Goal: Task Accomplishment & Management: Manage account settings

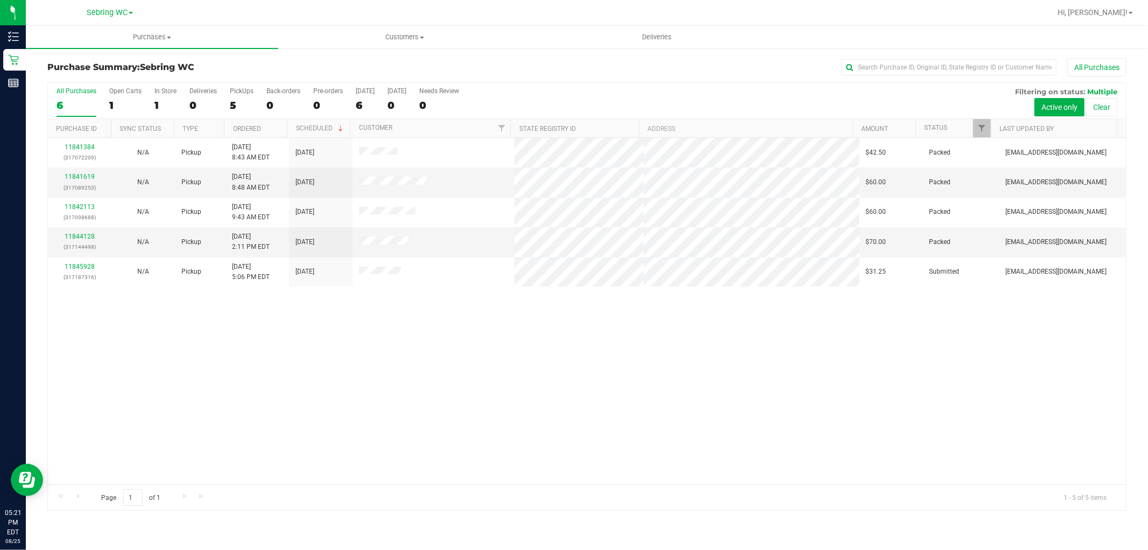
click at [455, 429] on div "11841384 (317072209) N/A Pickup [DATE] 8:43 AM EDT 8/25/2025 $42.50 Packed [EMA…" at bounding box center [587, 311] width 1078 height 346
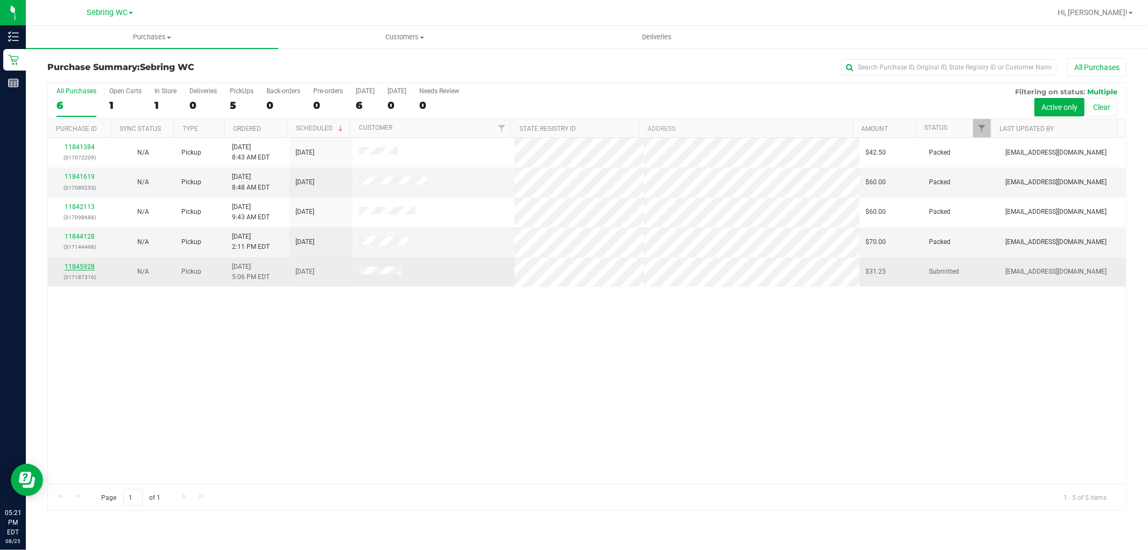
click at [71, 265] on link "11845928" at bounding box center [80, 267] width 30 height 8
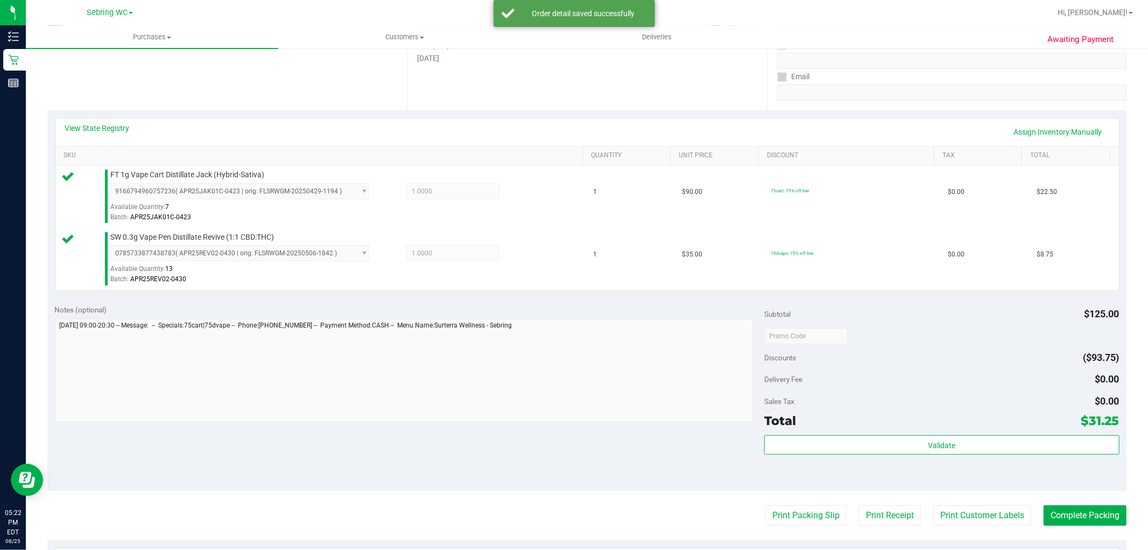
scroll to position [262, 0]
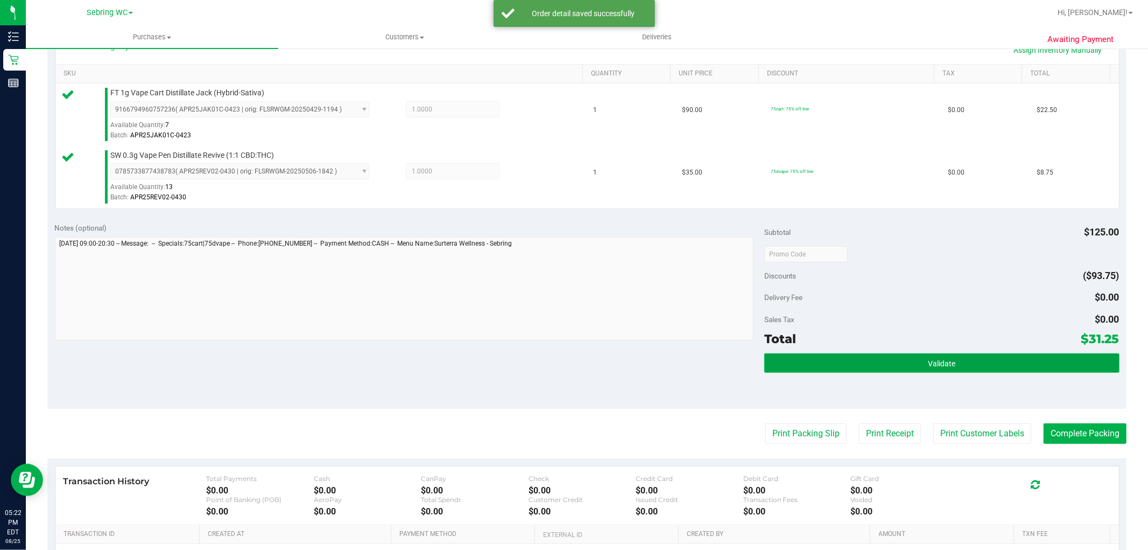
click at [820, 369] on button "Validate" at bounding box center [941, 362] width 355 height 19
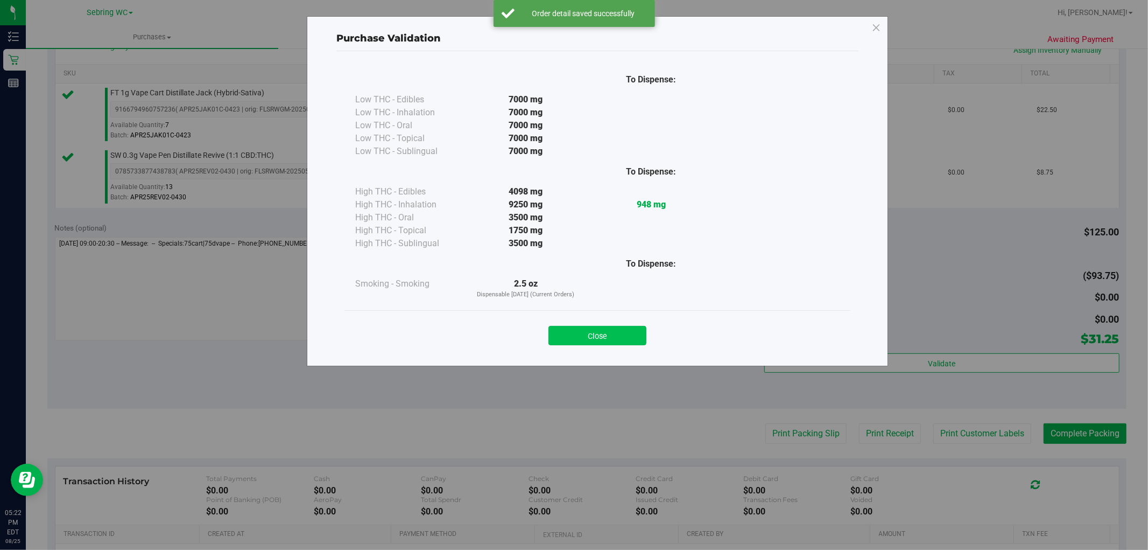
click at [601, 328] on button "Close" at bounding box center [597, 335] width 98 height 19
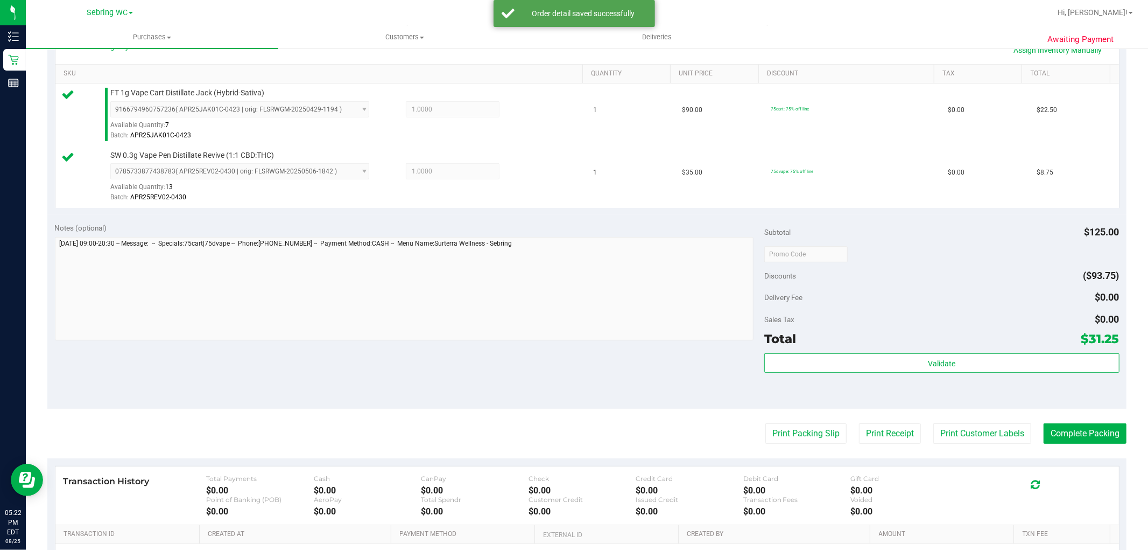
click at [775, 455] on purchase-details "Back Edit Purchase Cancel Purchase View Profile # 11845928 BioTrack ID: - Submi…" at bounding box center [586, 228] width 1079 height 863
click at [788, 428] on button "Print Packing Slip" at bounding box center [805, 433] width 81 height 20
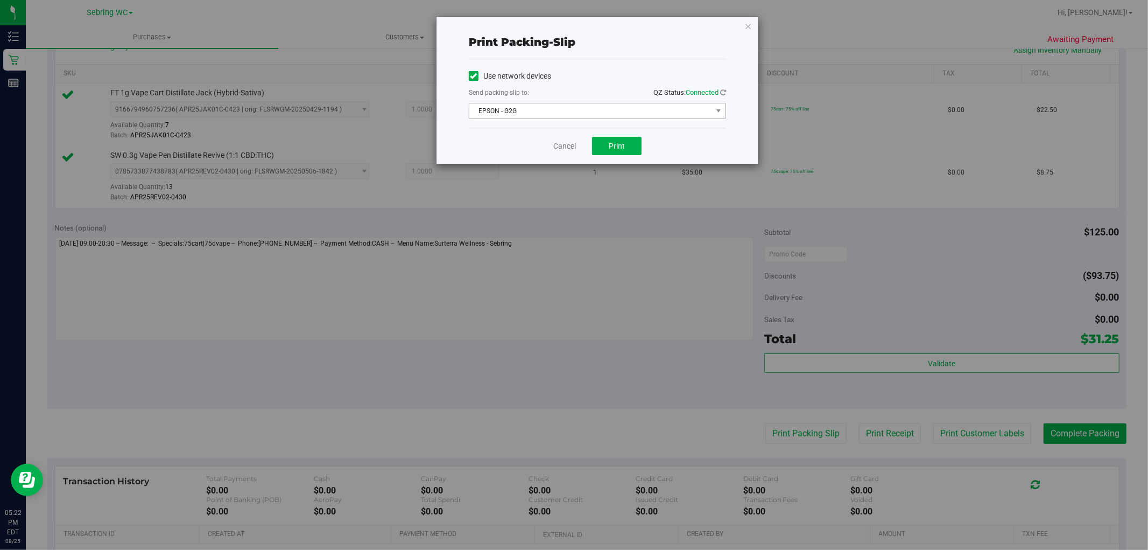
click at [601, 105] on span "EPSON - G2G" at bounding box center [590, 110] width 243 height 15
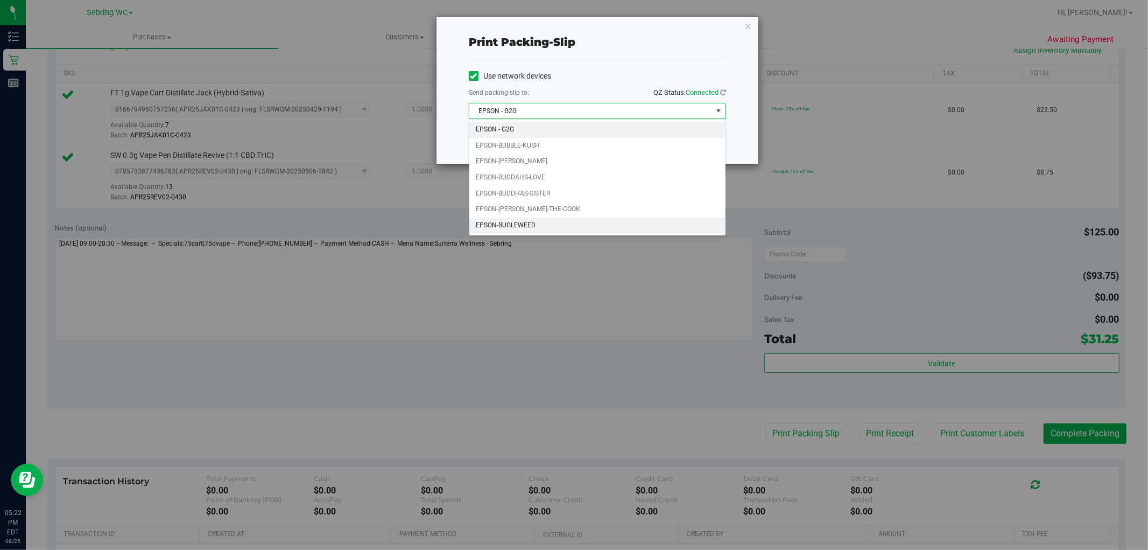
click at [558, 223] on li "EPSON-BUGLEWEED" at bounding box center [597, 225] width 256 height 16
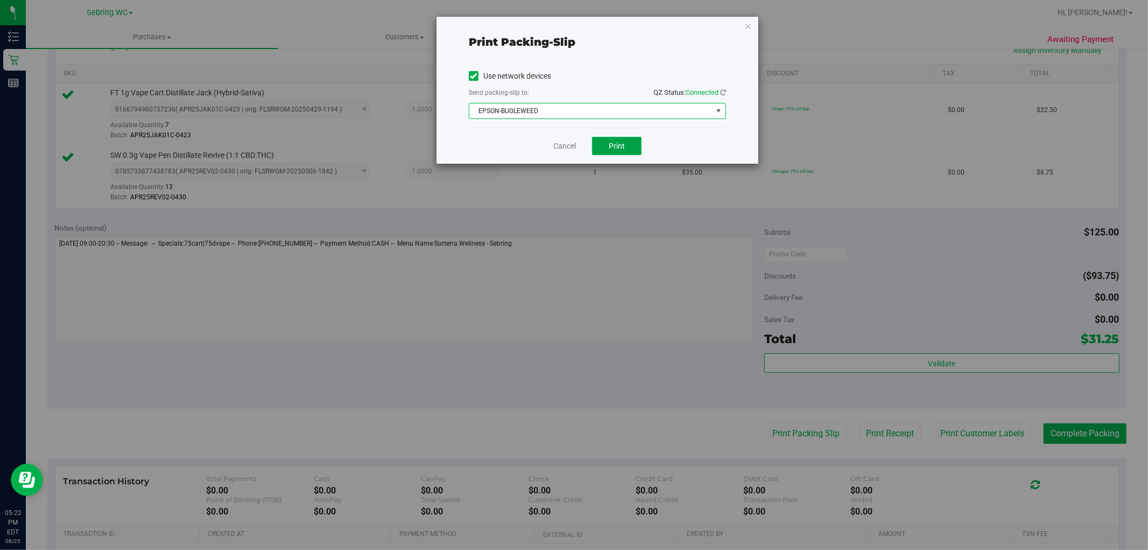
click at [626, 145] on button "Print" at bounding box center [617, 146] width 50 height 18
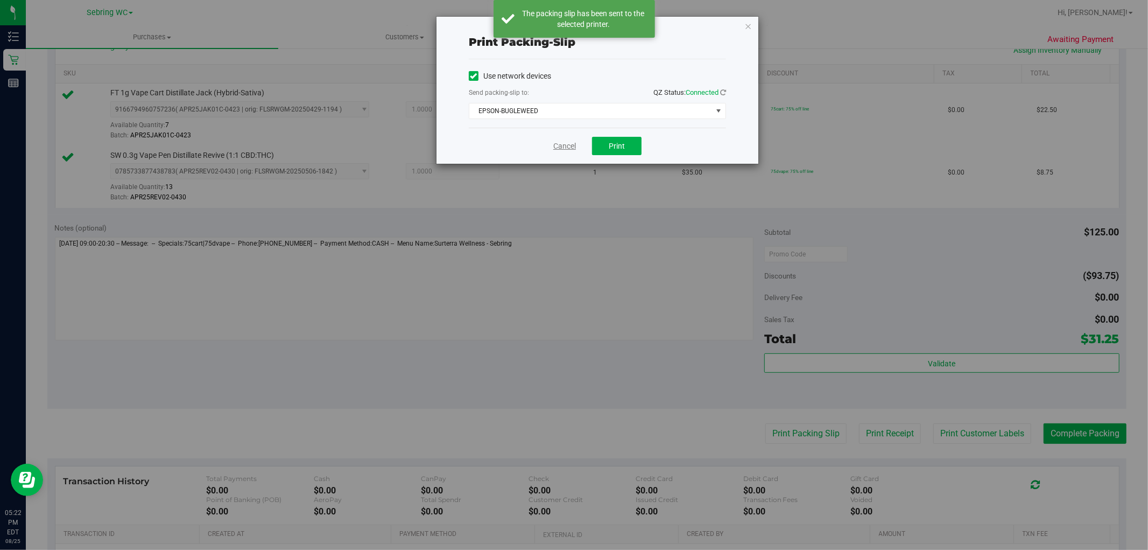
click at [564, 144] on link "Cancel" at bounding box center [564, 145] width 23 height 11
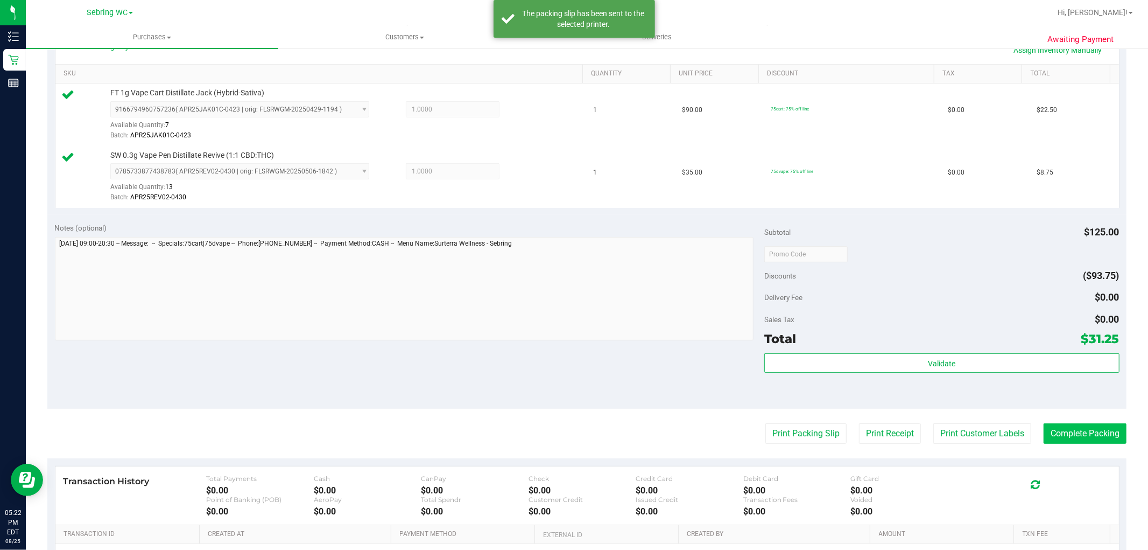
click at [1105, 440] on button "Complete Packing" at bounding box center [1085, 433] width 83 height 20
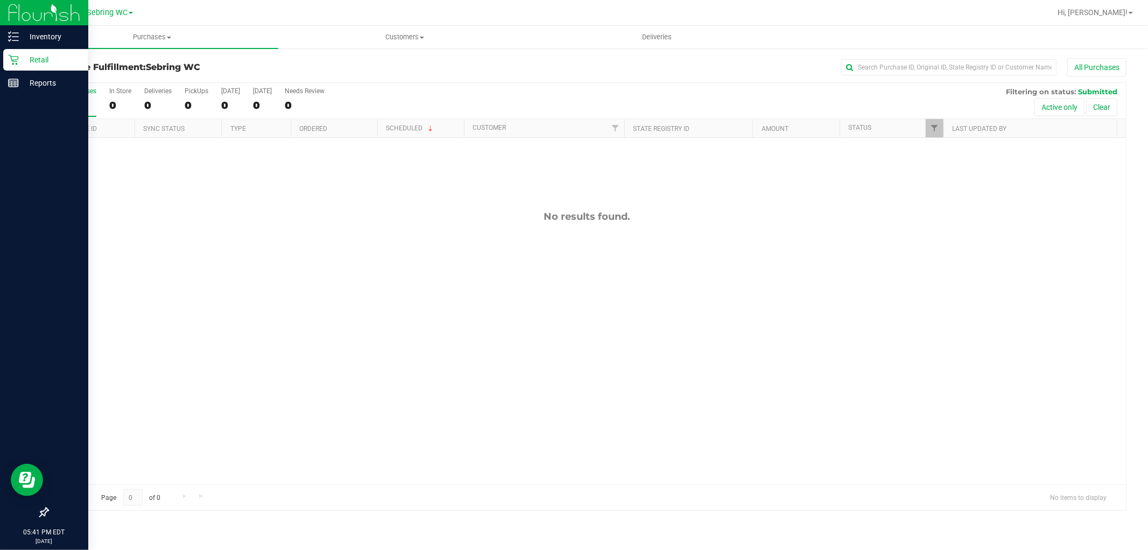
click at [46, 63] on p "Retail" at bounding box center [51, 59] width 65 height 13
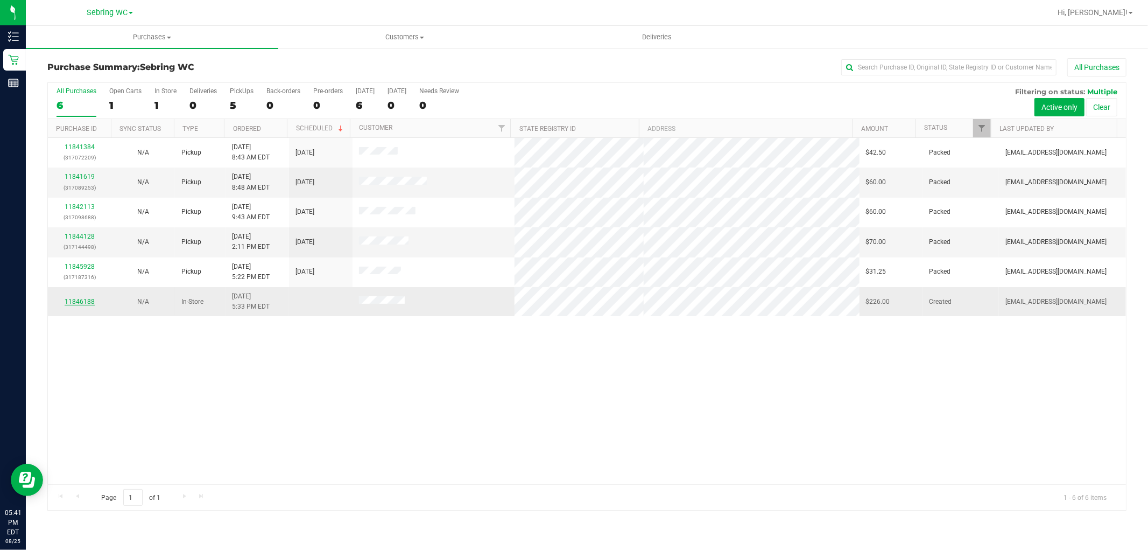
click at [86, 301] on link "11846188" at bounding box center [80, 302] width 30 height 8
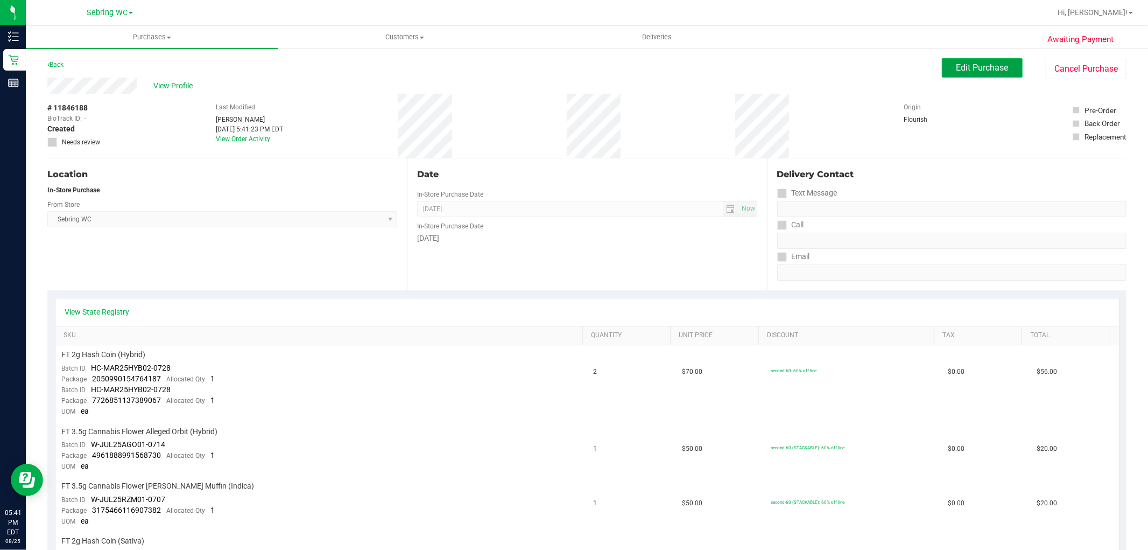
click at [1006, 68] on button "Edit Purchase" at bounding box center [982, 67] width 81 height 19
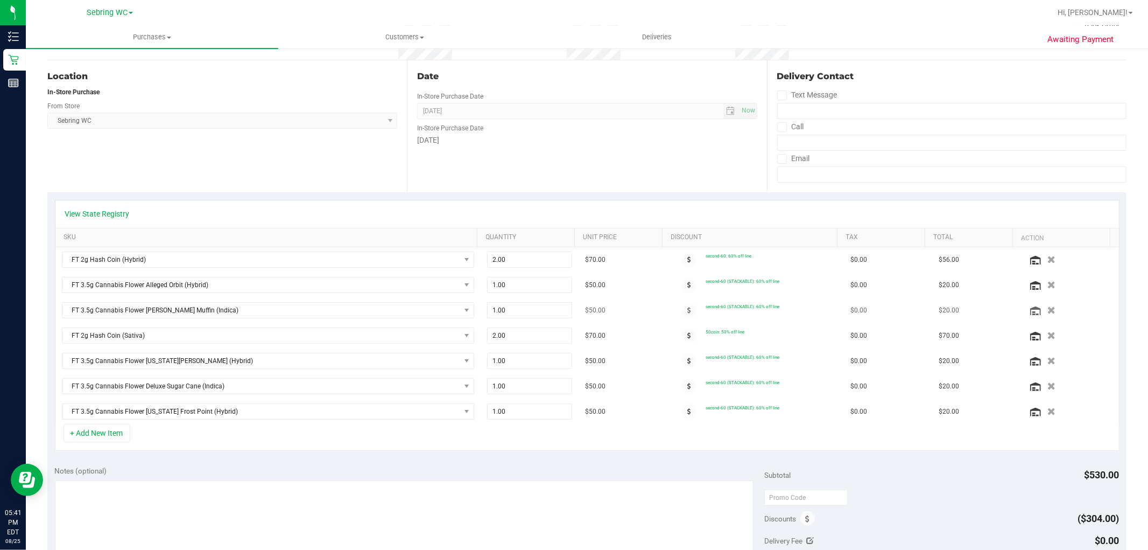
scroll to position [119, 0]
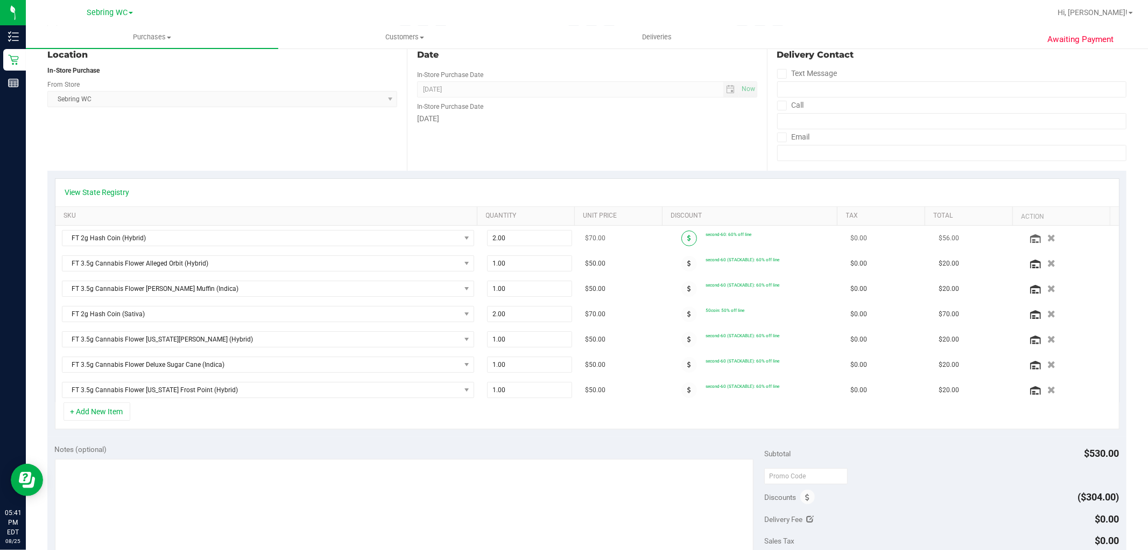
click at [681, 234] on span at bounding box center [689, 238] width 16 height 16
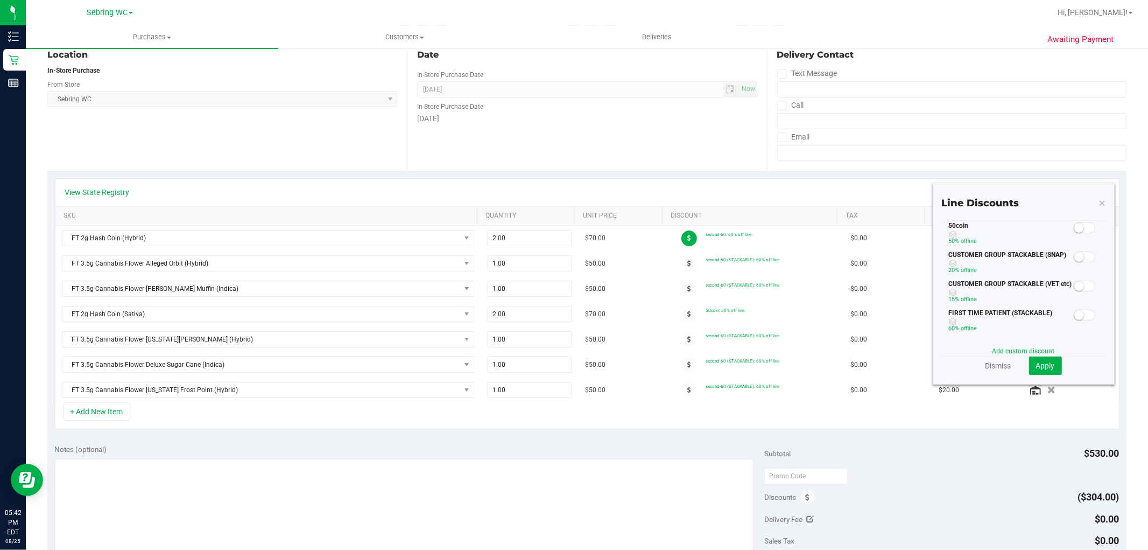
click at [1074, 223] on small at bounding box center [1079, 228] width 10 height 10
click at [1037, 364] on span "Apply" at bounding box center [1045, 365] width 19 height 9
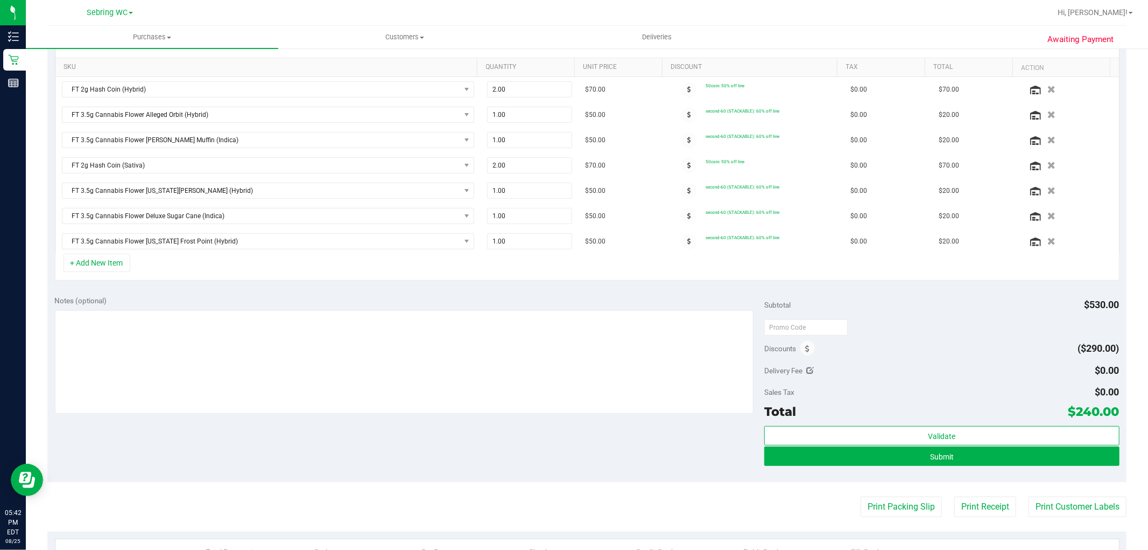
scroll to position [239, 0]
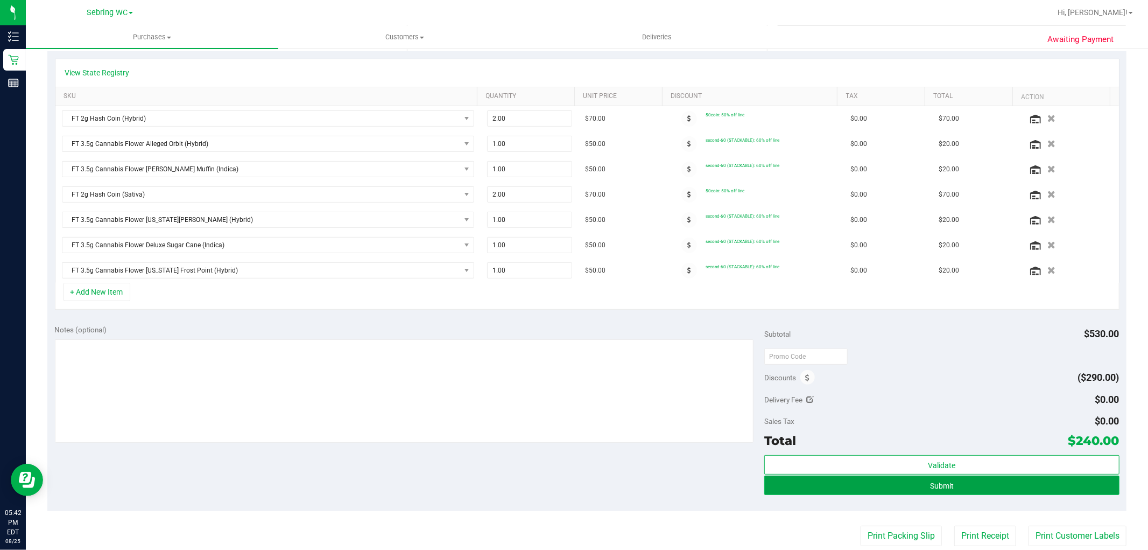
click at [896, 483] on button "Submit" at bounding box center [941, 484] width 355 height 19
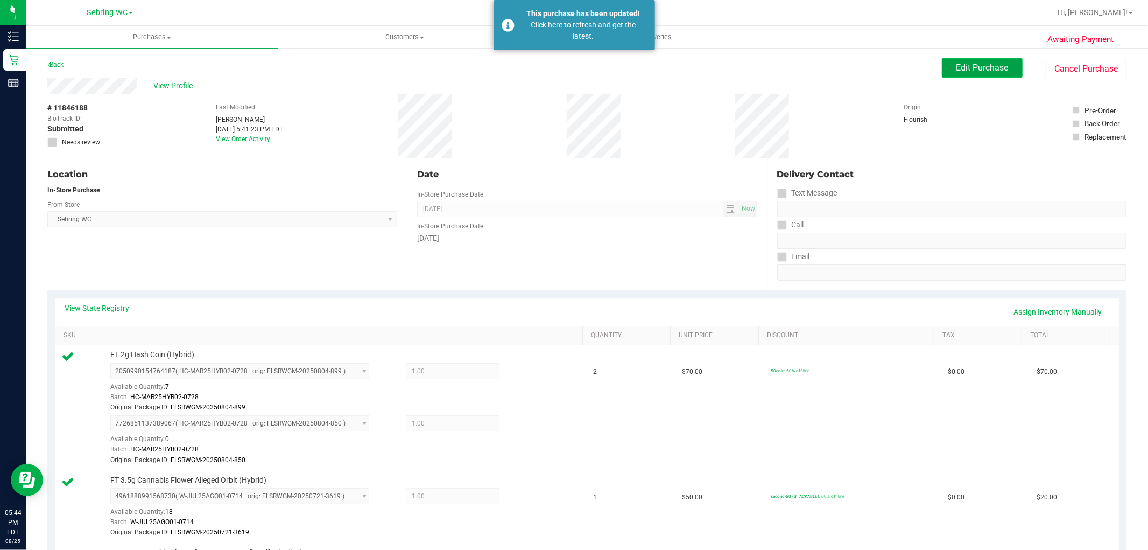
click at [985, 67] on span "Edit Purchase" at bounding box center [982, 67] width 52 height 10
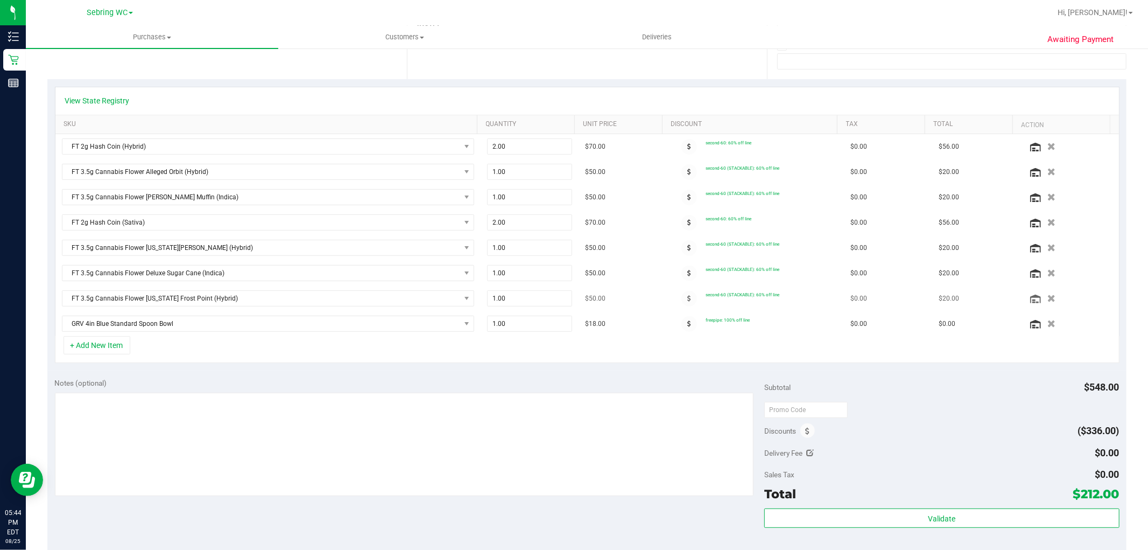
scroll to position [239, 0]
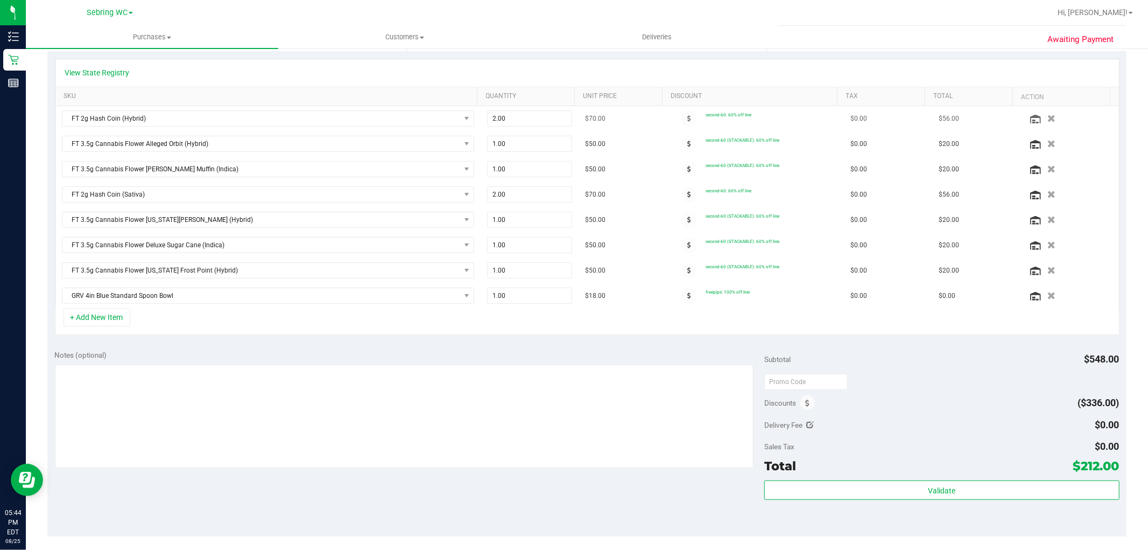
click at [682, 109] on td "second-60: 60% off line" at bounding box center [755, 118] width 177 height 25
click at [682, 114] on span at bounding box center [689, 119] width 16 height 16
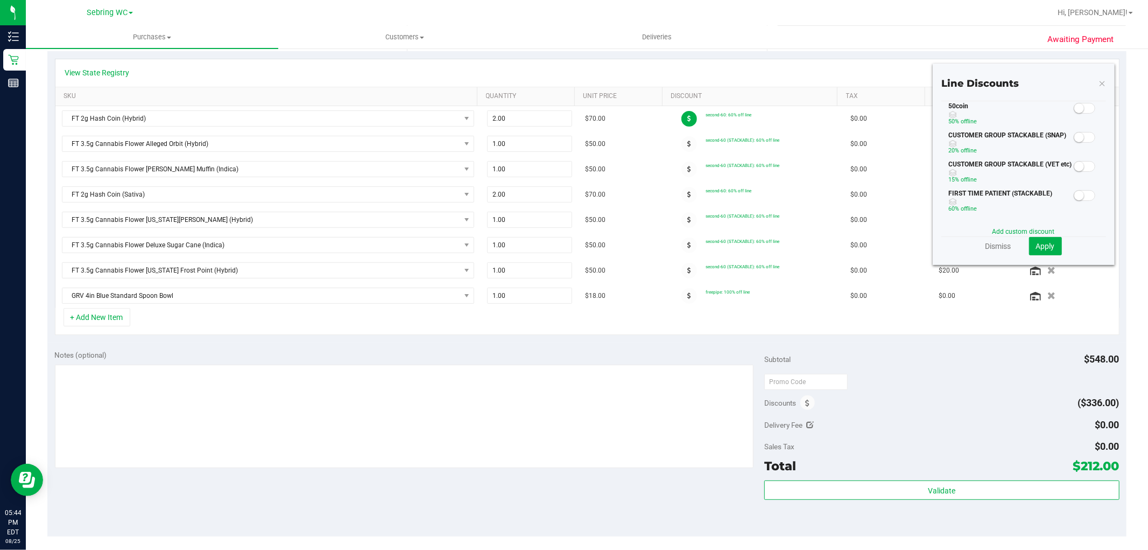
click at [1083, 105] on span at bounding box center [1085, 108] width 22 height 11
click at [1044, 243] on span "Apply" at bounding box center [1045, 246] width 19 height 9
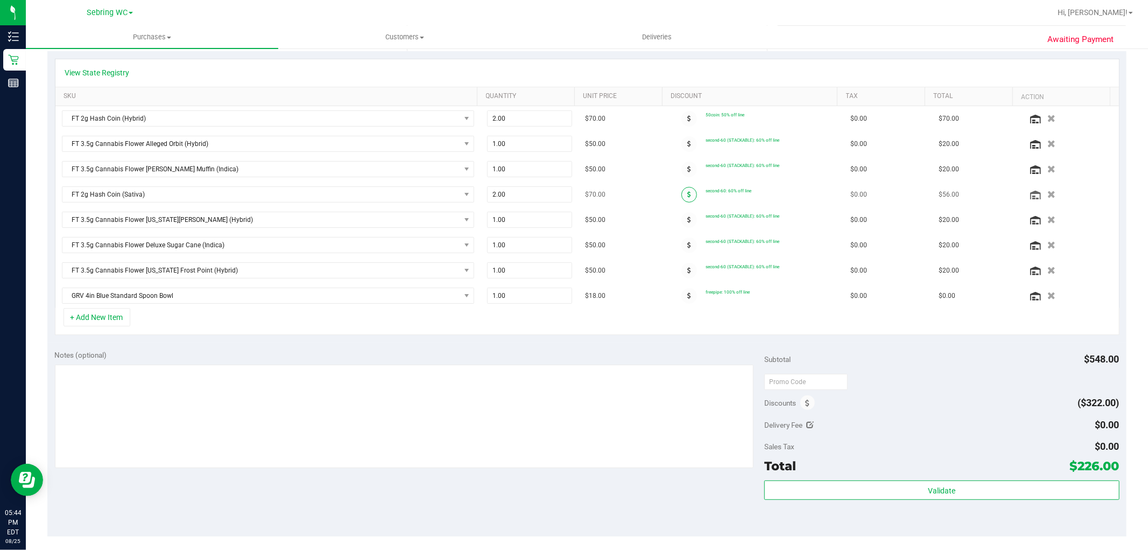
click at [681, 193] on span at bounding box center [689, 195] width 16 height 16
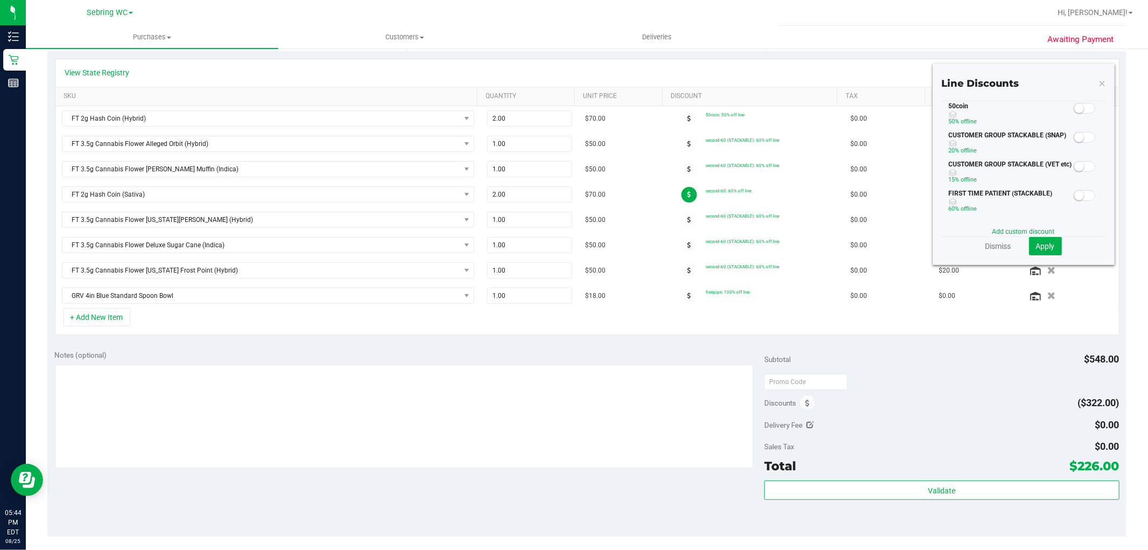
click at [1074, 108] on small at bounding box center [1079, 108] width 10 height 10
click at [1039, 248] on span "Apply" at bounding box center [1045, 246] width 19 height 9
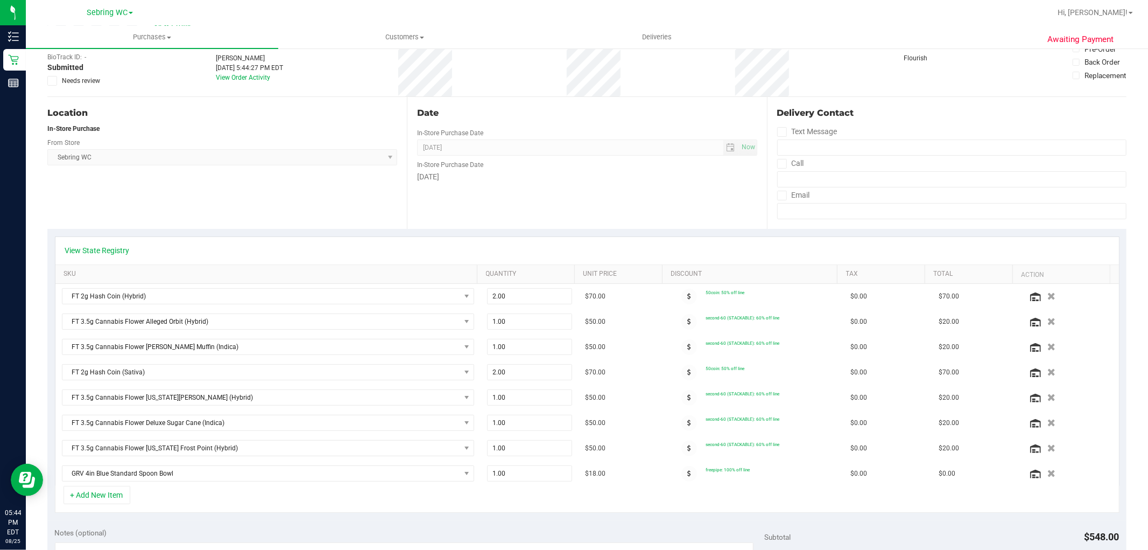
scroll to position [0, 0]
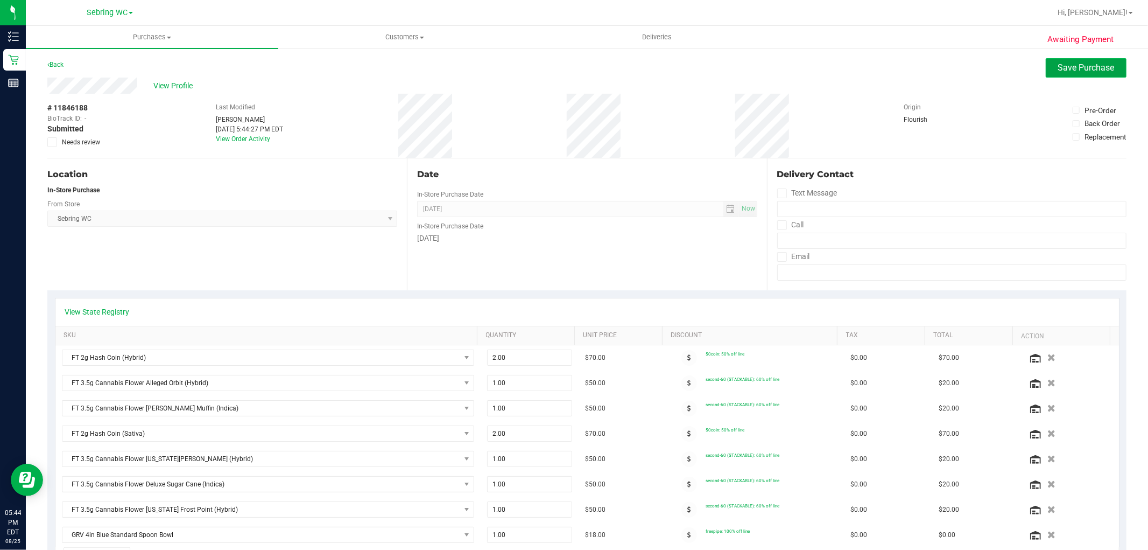
click at [1061, 69] on span "Save Purchase" at bounding box center [1086, 67] width 57 height 10
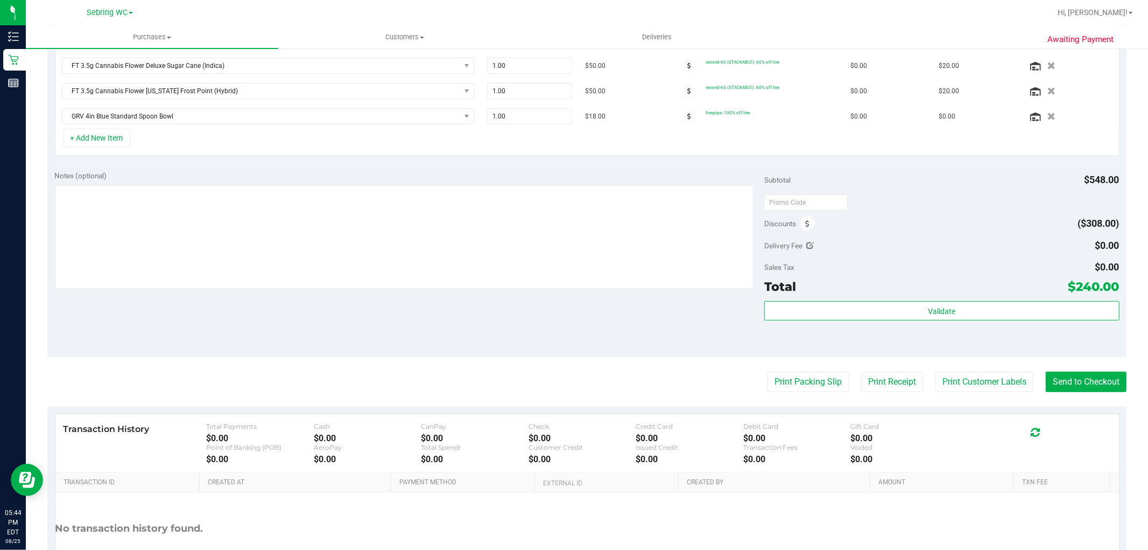
scroll to position [410, 0]
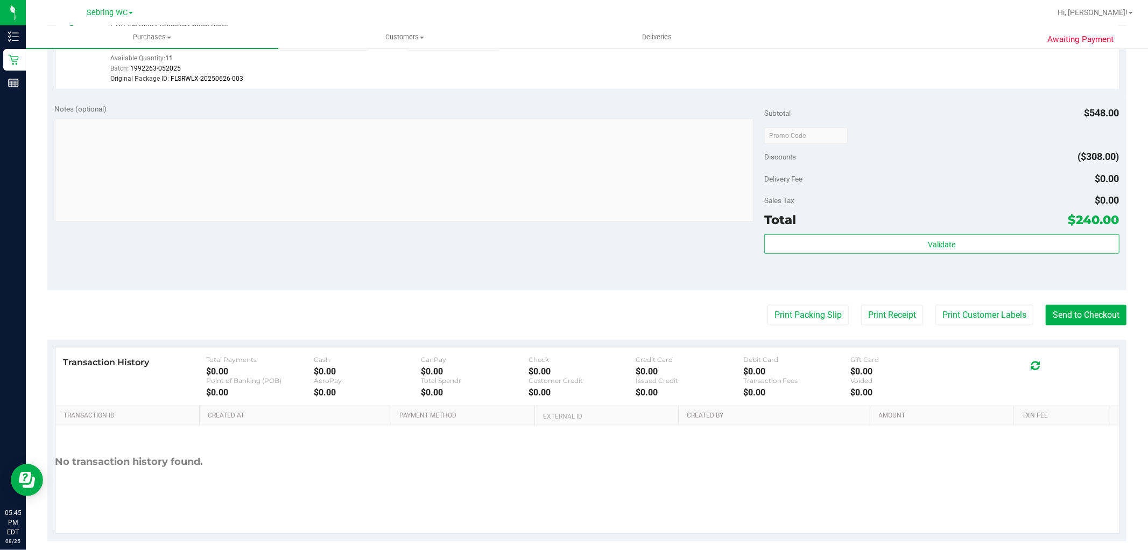
scroll to position [903, 0]
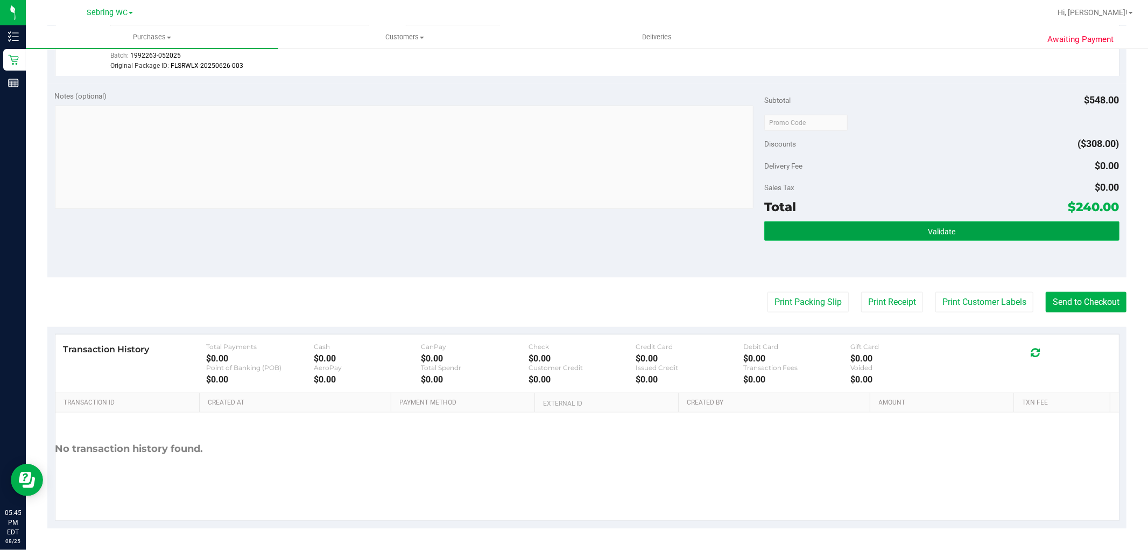
click at [970, 228] on button "Validate" at bounding box center [941, 230] width 355 height 19
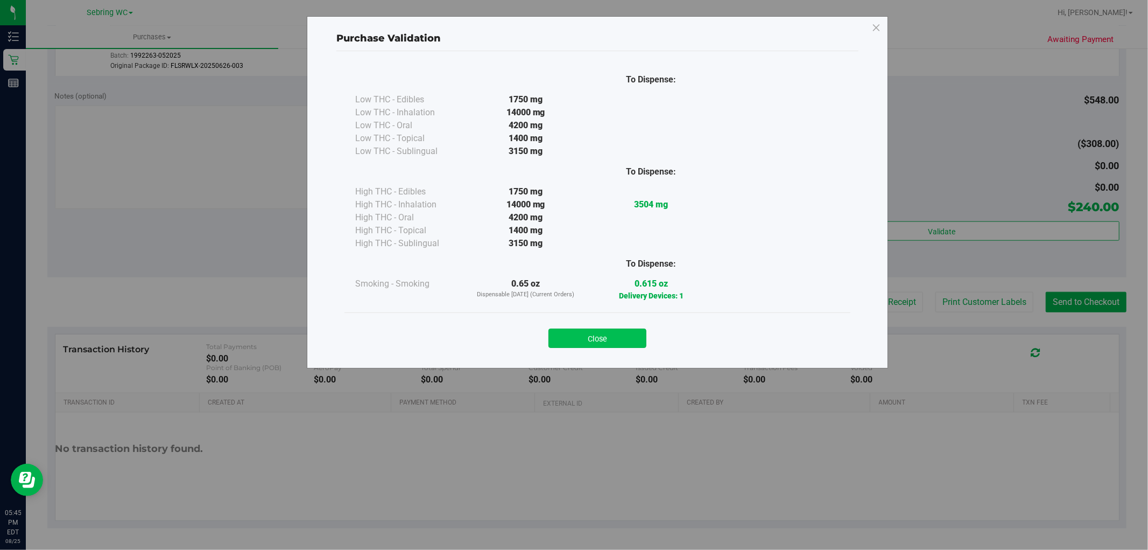
click at [582, 343] on button "Close" at bounding box center [597, 337] width 98 height 19
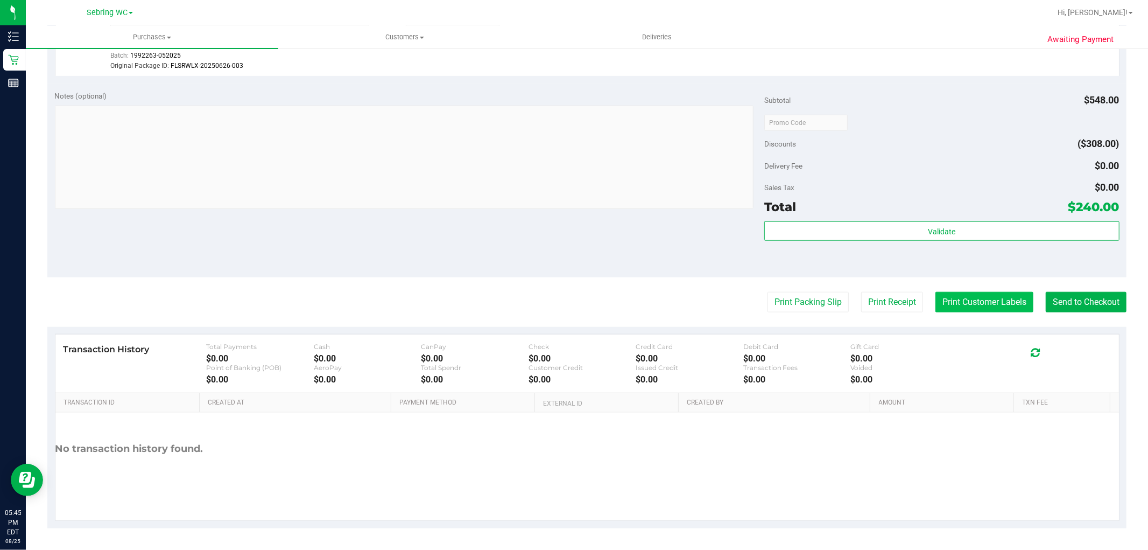
click at [953, 300] on button "Print Customer Labels" at bounding box center [984, 302] width 98 height 20
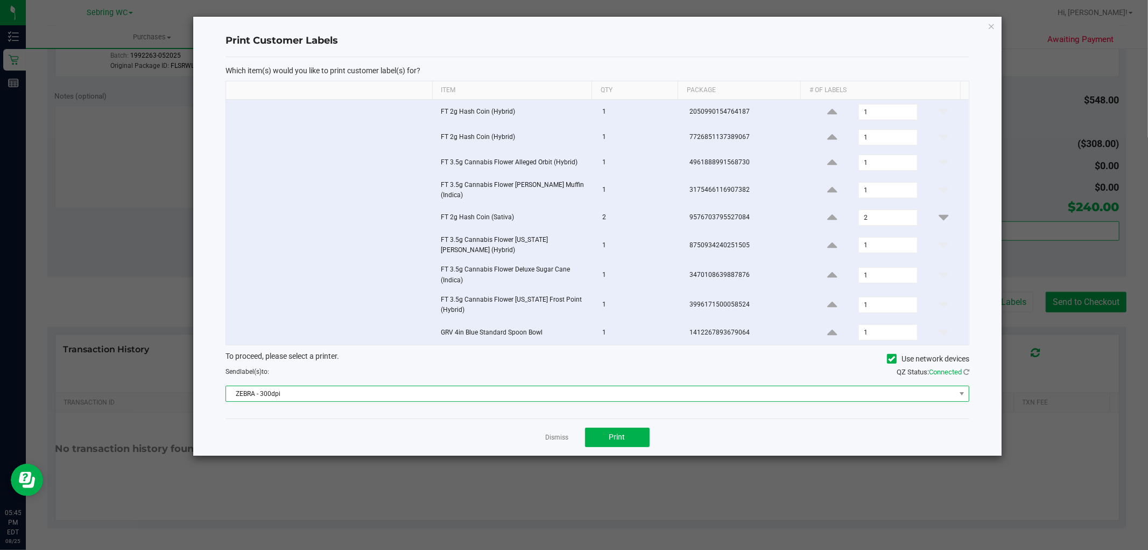
click at [290, 386] on span "ZEBRA - 300dpi" at bounding box center [590, 393] width 729 height 15
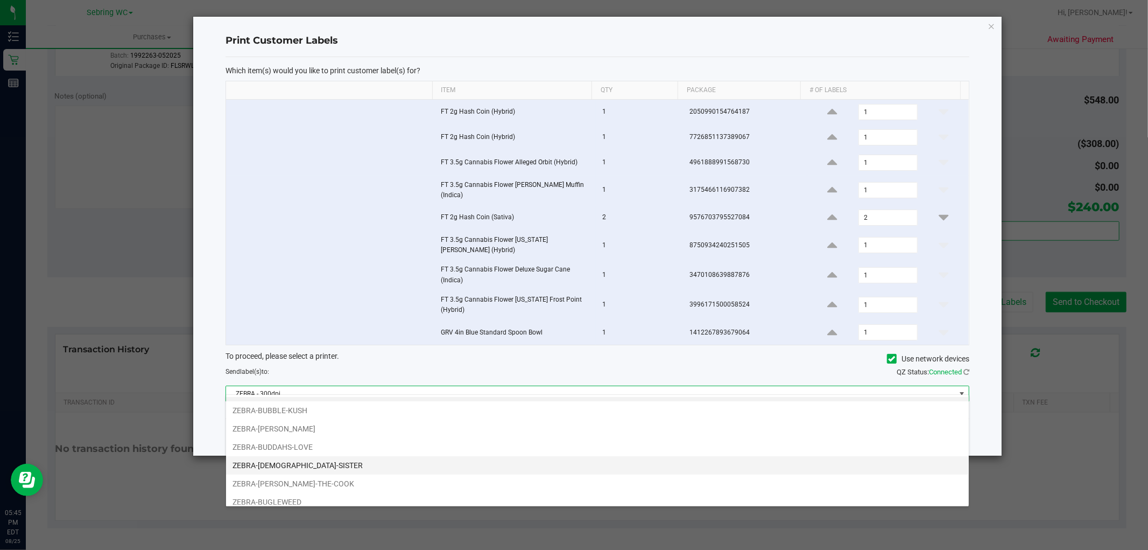
scroll to position [20, 0]
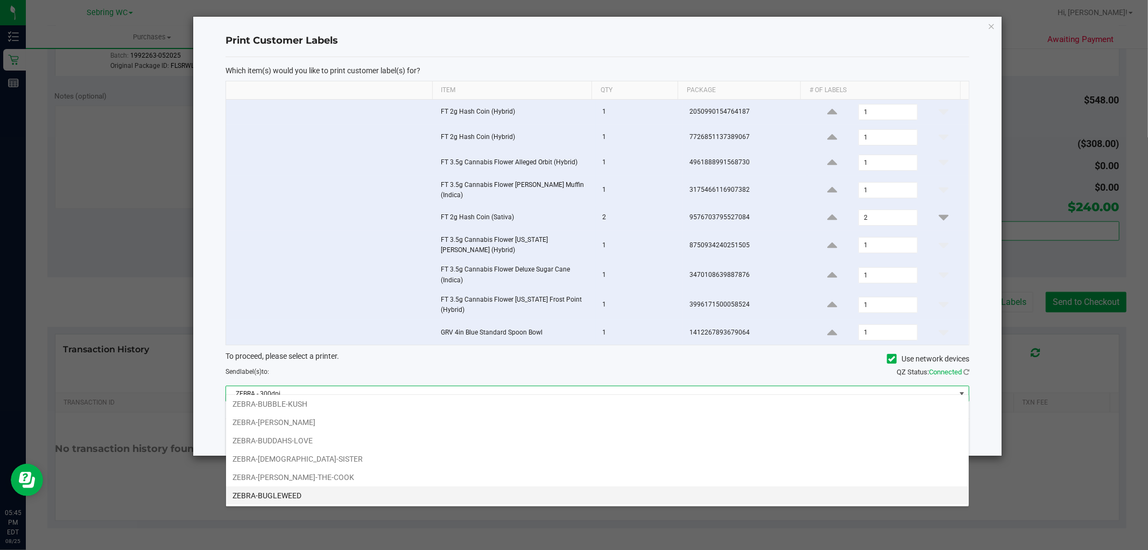
click at [312, 494] on li "ZEBRA-BUGLEWEED" at bounding box center [597, 495] width 743 height 18
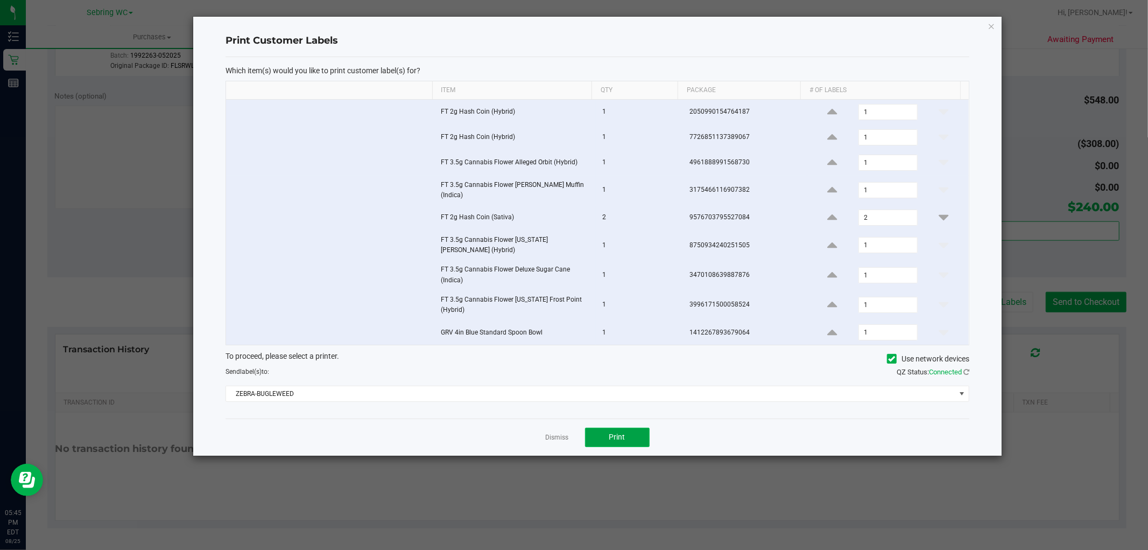
click at [615, 432] on span "Print" at bounding box center [617, 436] width 16 height 9
click at [555, 433] on link "Dismiss" at bounding box center [557, 437] width 23 height 9
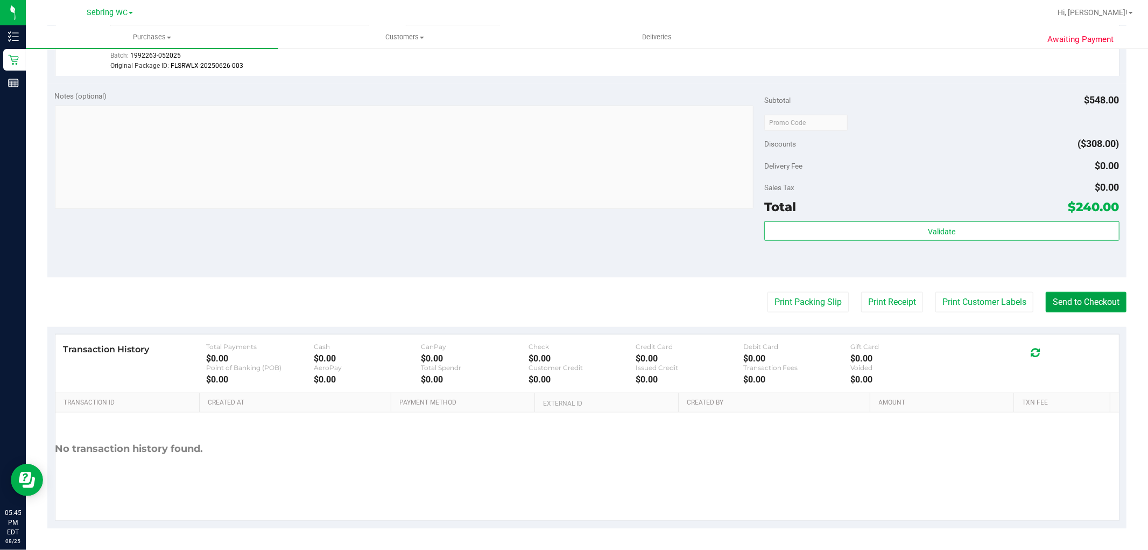
click at [1072, 305] on button "Send to Checkout" at bounding box center [1086, 302] width 81 height 20
